Goal: Navigation & Orientation: Find specific page/section

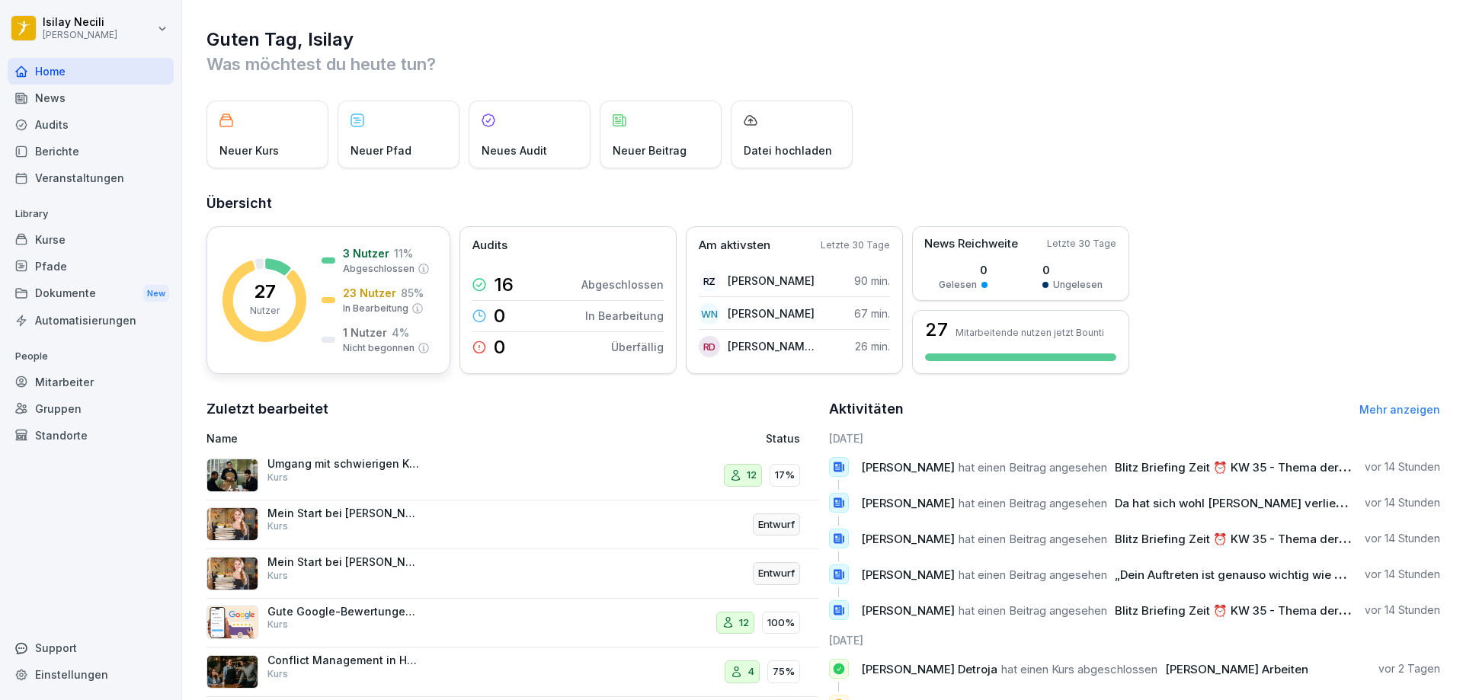
click at [351, 333] on p "1 Nutzer" at bounding box center [365, 333] width 44 height 16
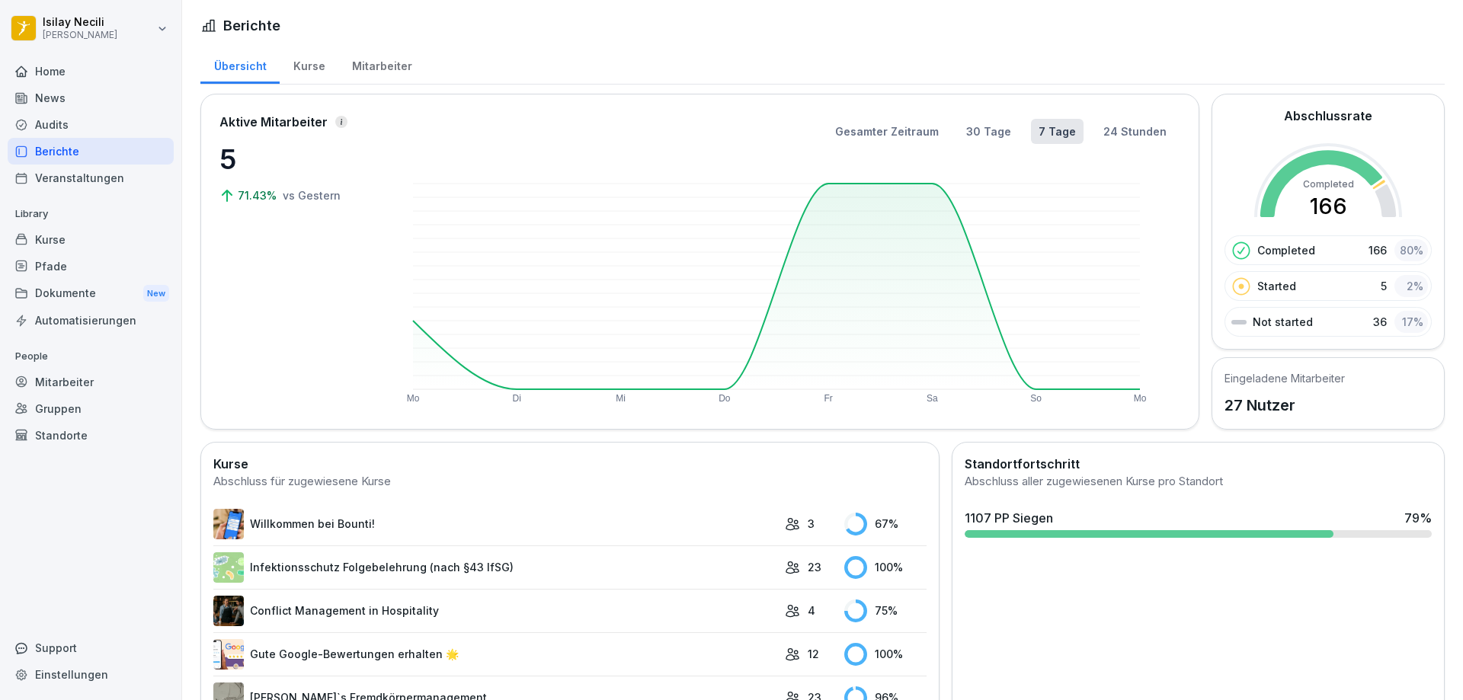
click at [303, 67] on div "Kurse" at bounding box center [309, 64] width 59 height 39
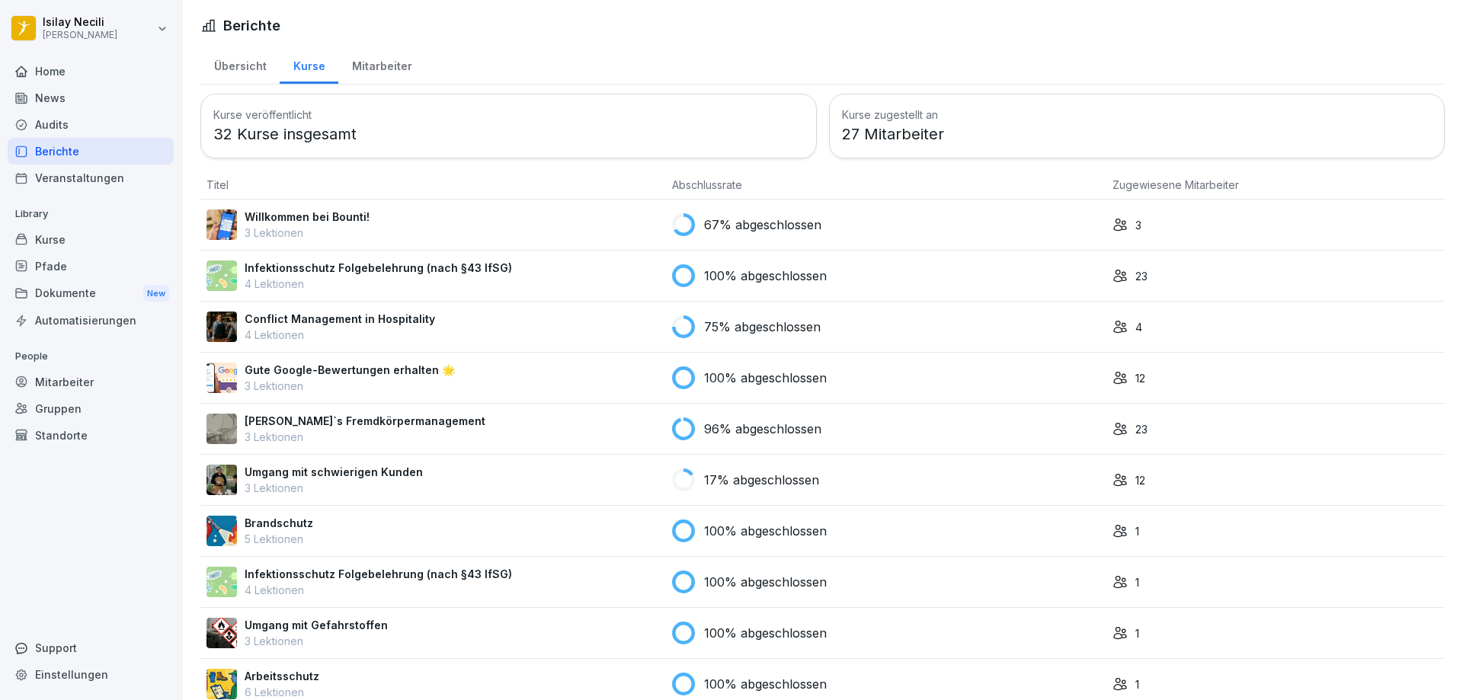
click at [667, 223] on td "67% abgeschlossen" at bounding box center [886, 225] width 440 height 51
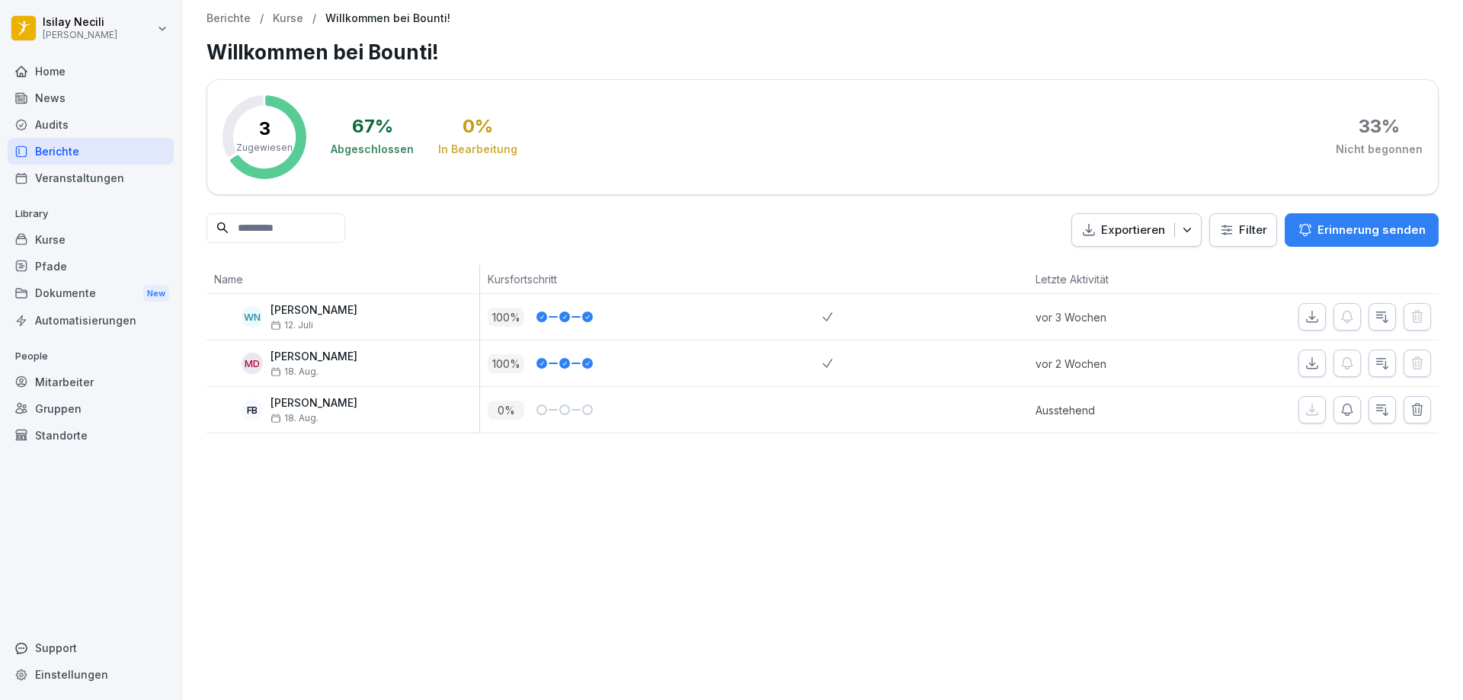
click at [1069, 416] on p "Ausstehend" at bounding box center [1118, 410] width 164 height 16
click at [61, 53] on div at bounding box center [91, 53] width 166 height 9
click at [70, 69] on div "Home" at bounding box center [91, 71] width 166 height 27
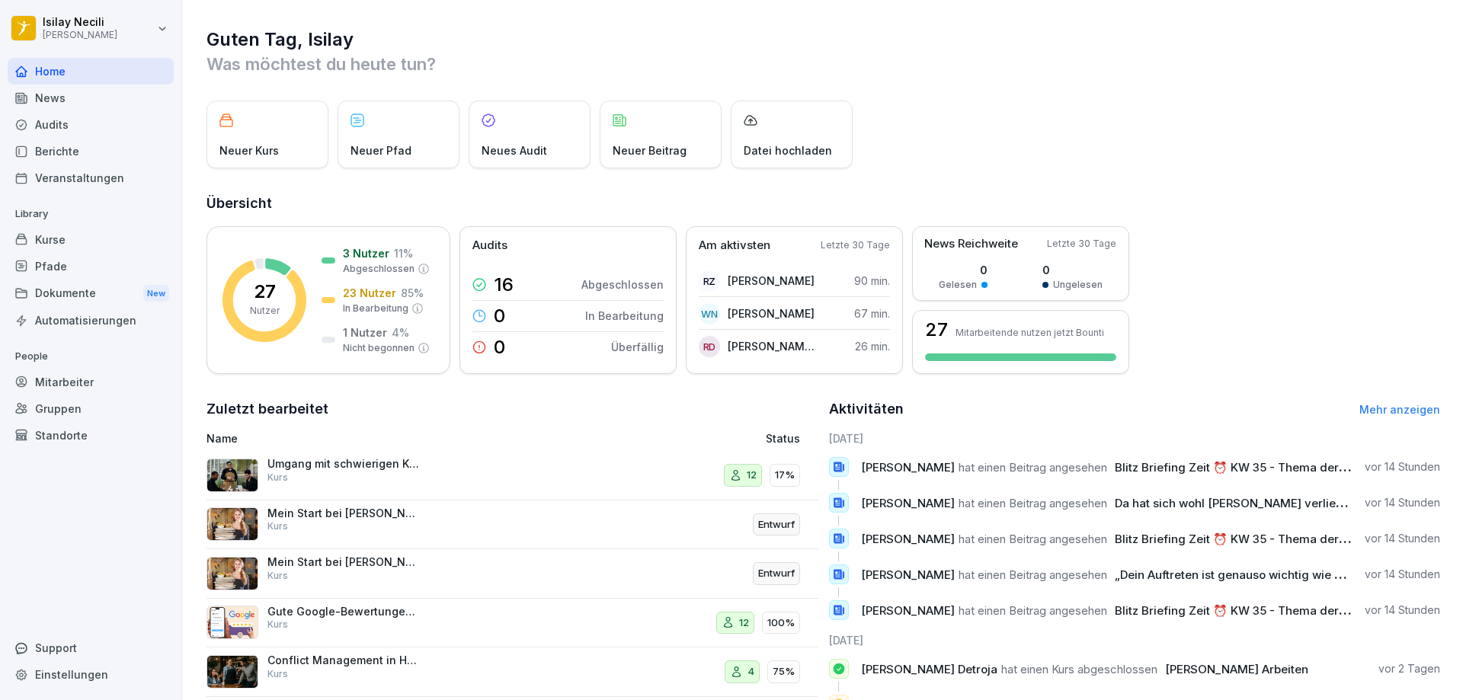
click at [62, 94] on div "News" at bounding box center [91, 98] width 166 height 27
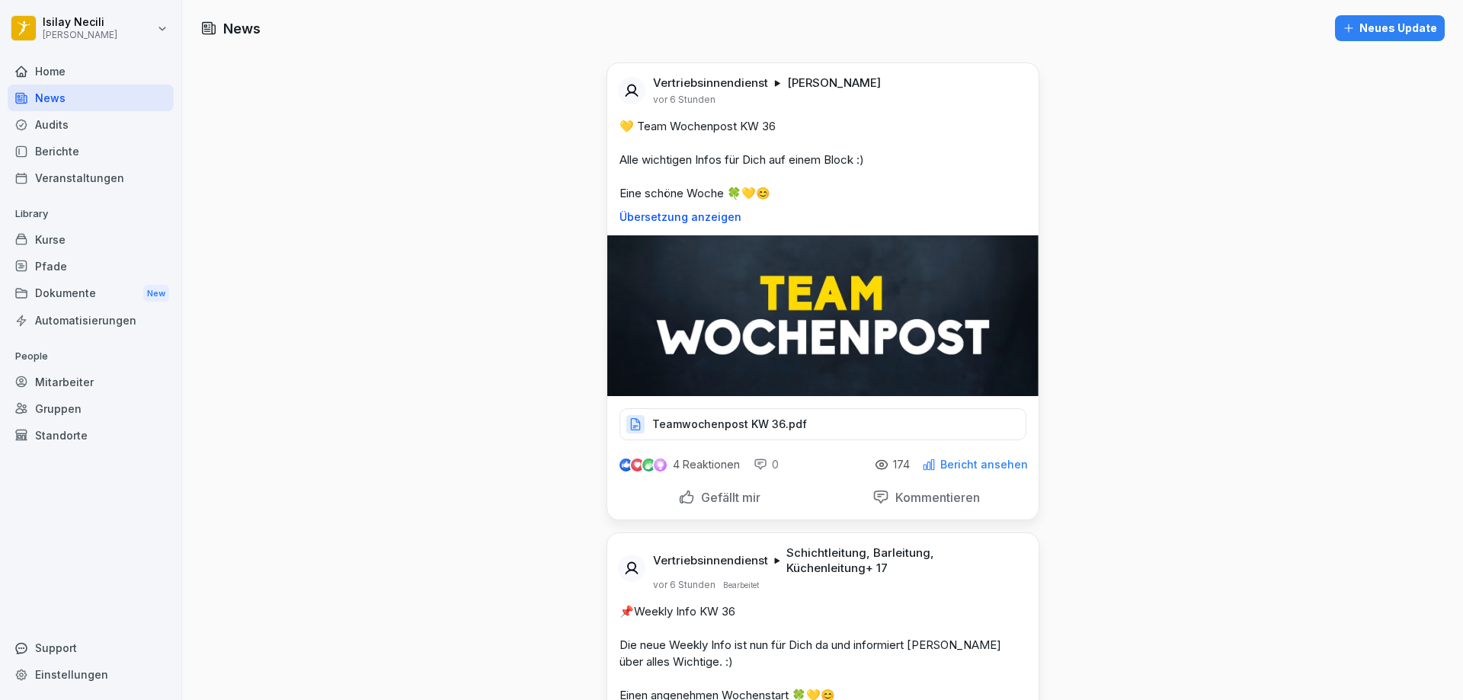
click at [709, 429] on p "Teamwochenpost KW 36.pdf" at bounding box center [729, 424] width 155 height 15
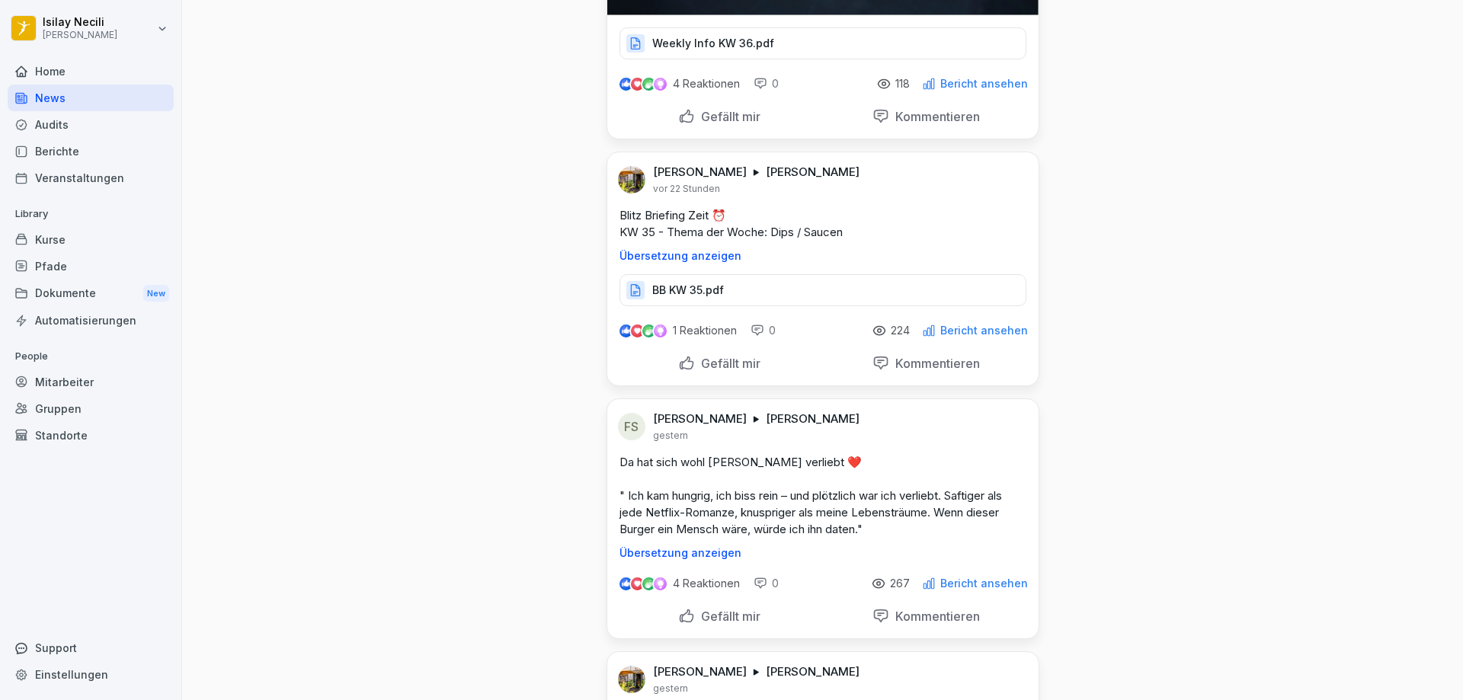
scroll to position [914, 0]
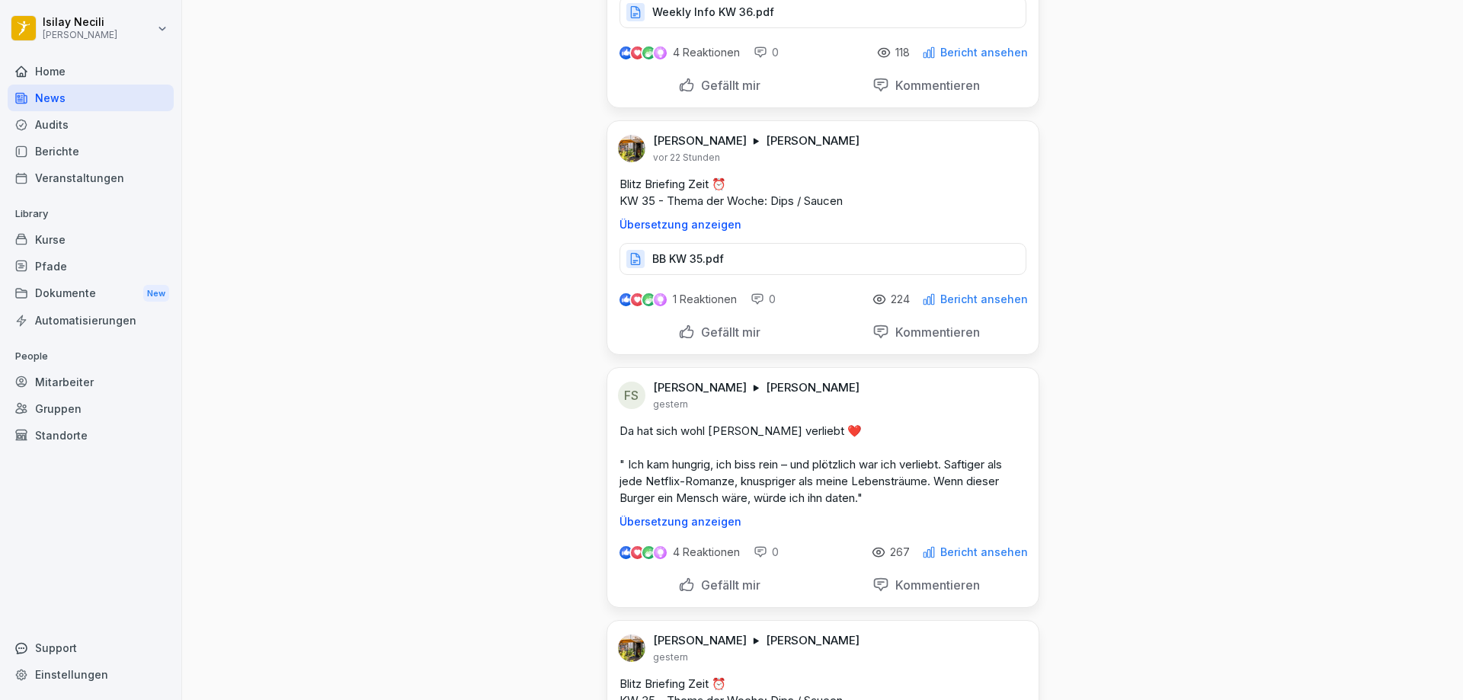
click at [743, 268] on div "BB KW 35.pdf" at bounding box center [822, 259] width 407 height 32
click at [669, 524] on p "Übersetzung anzeigen" at bounding box center [822, 522] width 407 height 12
click at [669, 523] on p "Original anzeigen" at bounding box center [822, 522] width 407 height 12
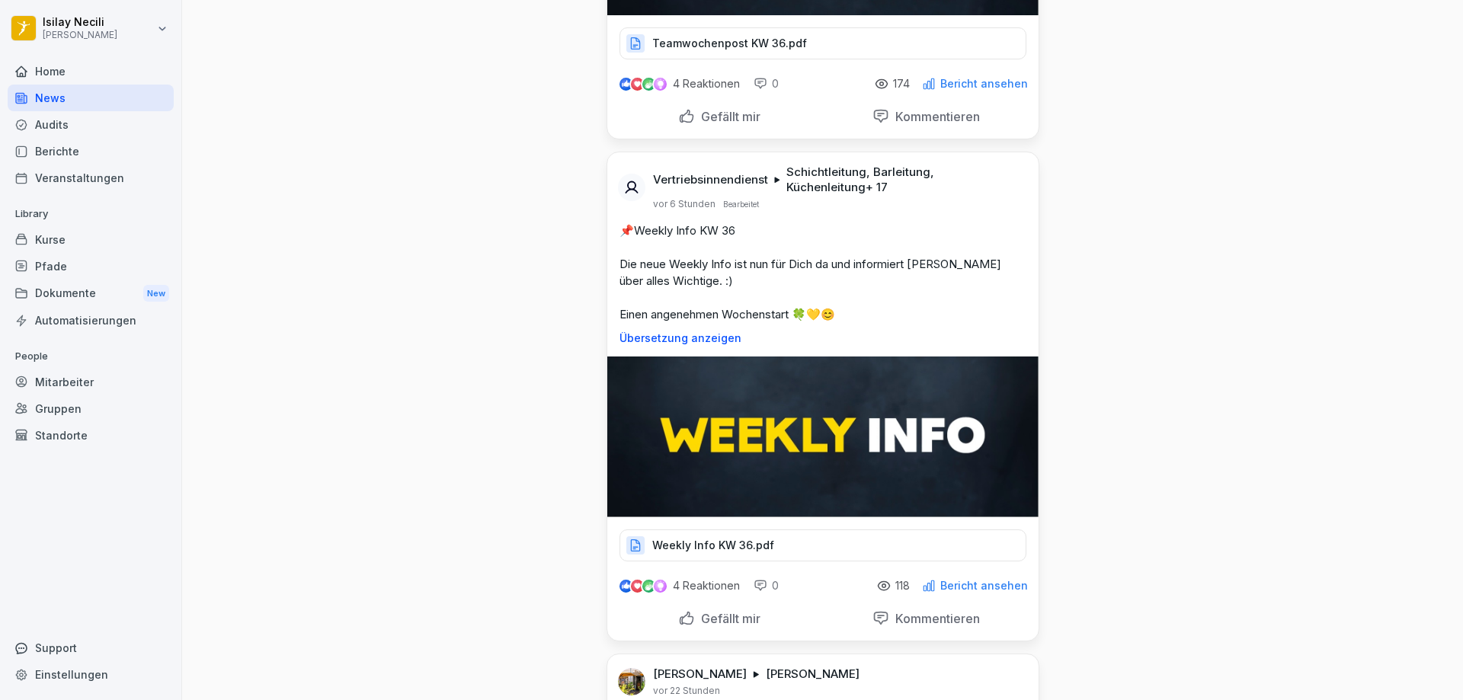
scroll to position [0, 0]
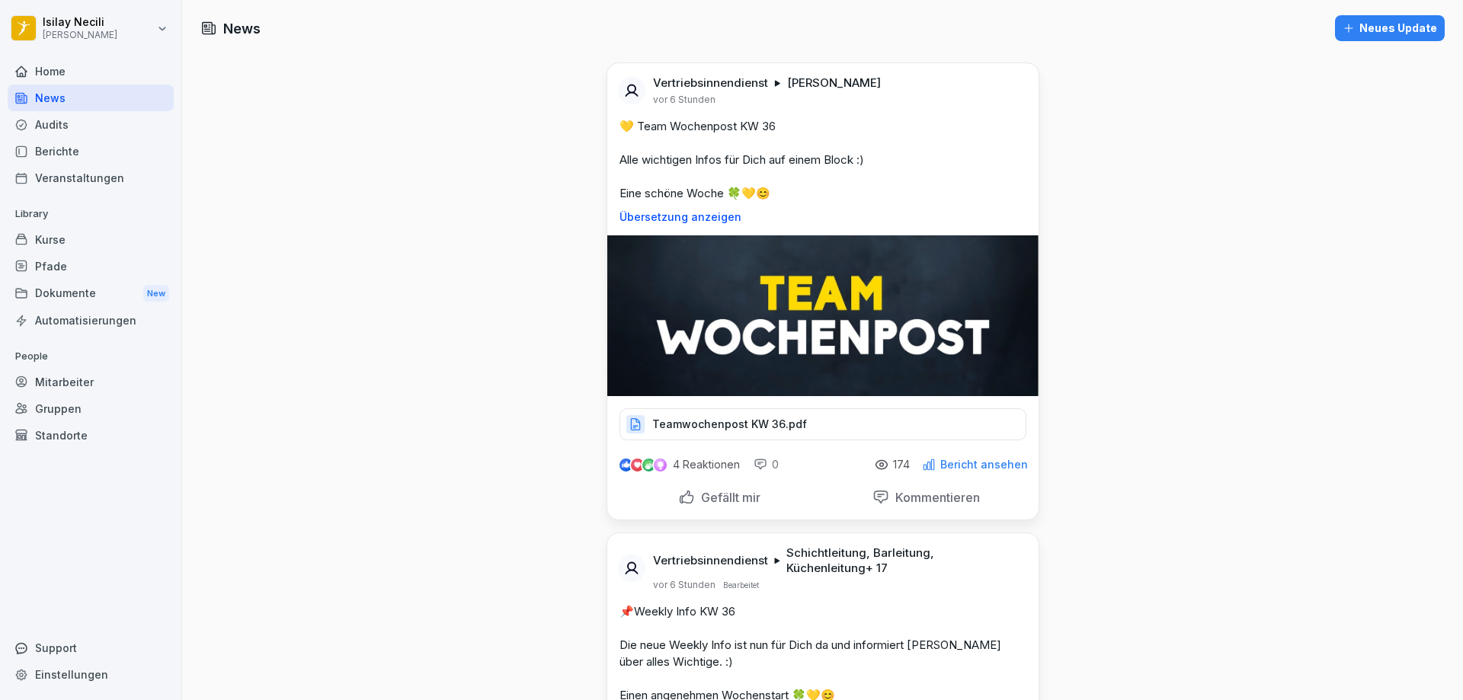
click at [55, 70] on div "Home" at bounding box center [91, 71] width 166 height 27
